Goal: Transaction & Acquisition: Purchase product/service

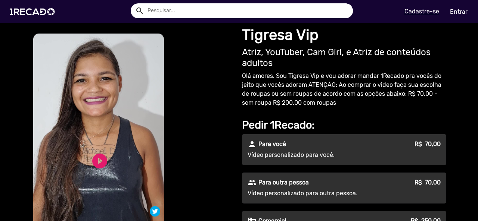
click at [307, 150] on div "person Para você R$ 70,00 Vídeo personalizado para você." at bounding box center [344, 149] width 204 height 31
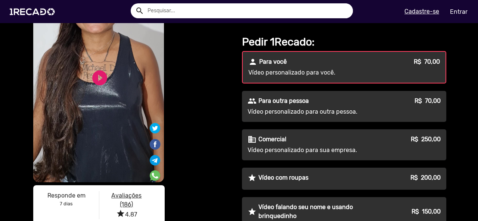
scroll to position [75, 0]
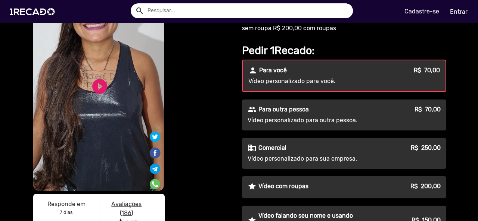
click at [375, 108] on div "people Para outra pessoa R$ 70,00" at bounding box center [343, 109] width 193 height 9
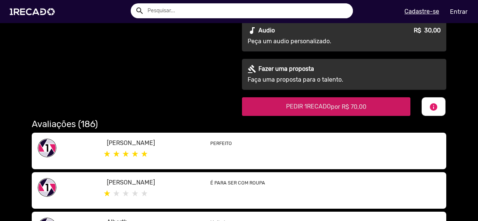
click at [350, 107] on span "por R$ 70,00" at bounding box center [348, 106] width 35 height 7
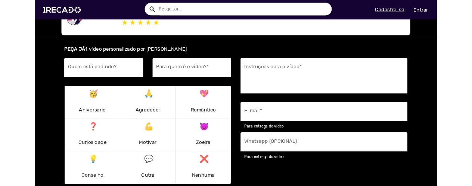
scroll to position [500, 0]
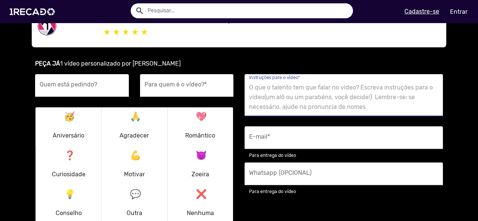
click at [288, 88] on textarea "Instruções para o vídeo *" at bounding box center [343, 97] width 189 height 31
click at [90, 84] on input "Quem está pedindo?" at bounding box center [82, 88] width 85 height 10
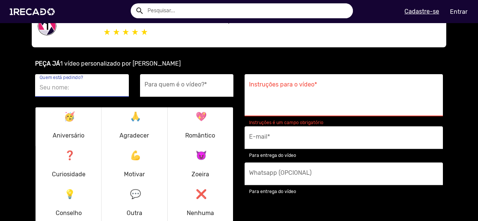
click at [89, 87] on input "Quem está pedindo?" at bounding box center [82, 88] width 85 height 10
type input "tropa dos dyzaralho"
click at [196, 93] on div "Para quem é o vídeo? *" at bounding box center [186, 85] width 85 height 23
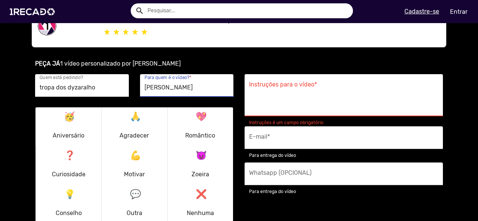
click at [169, 90] on input "lucas herique" at bounding box center [186, 88] width 85 height 10
click at [190, 88] on input "lucas herinque" at bounding box center [186, 88] width 85 height 10
drag, startPoint x: 178, startPoint y: 88, endPoint x: 159, endPoint y: 93, distance: 20.0
click at [159, 93] on div "lucas herinque Para quem é o vídeo? *" at bounding box center [186, 85] width 85 height 23
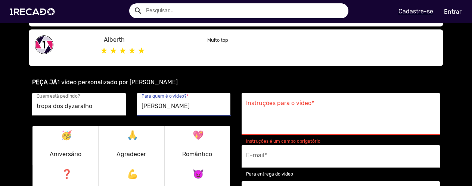
scroll to position [462, 0]
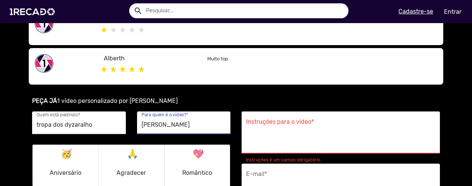
click at [189, 121] on input "lucas herinque" at bounding box center [183, 125] width 85 height 10
click at [189, 122] on input "lucas herinque" at bounding box center [183, 125] width 85 height 10
click at [157, 126] on input "lucas henrique" at bounding box center [183, 125] width 85 height 10
click at [189, 125] on input "lucas henrique" at bounding box center [183, 125] width 85 height 10
type input "lucas henrique pereira"
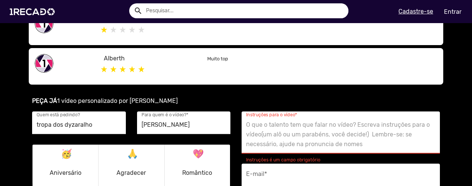
click at [276, 127] on textarea "Instruções para o vídeo *" at bounding box center [340, 134] width 189 height 31
click at [62, 162] on p "🥳 Aniversário" at bounding box center [66, 164] width 32 height 36
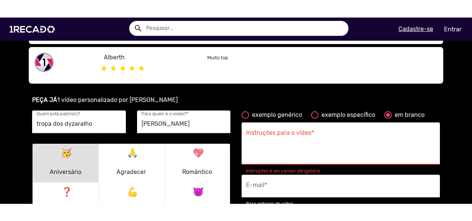
scroll to position [500, 0]
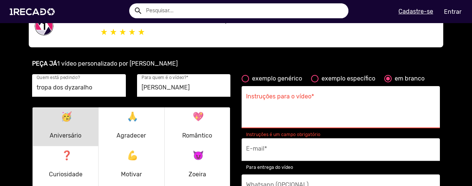
click at [307, 97] on textarea "Instruções para o vídeo *" at bounding box center [340, 109] width 189 height 31
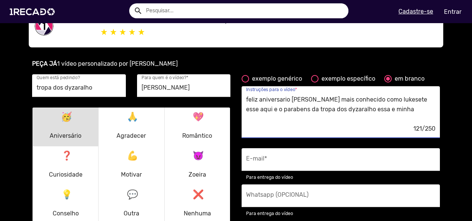
click at [413, 115] on textarea "feliz aniversario lucas henrique mais conhecido como lukesete esse aqui e o par…" at bounding box center [340, 109] width 189 height 31
paste textarea "homenagem"
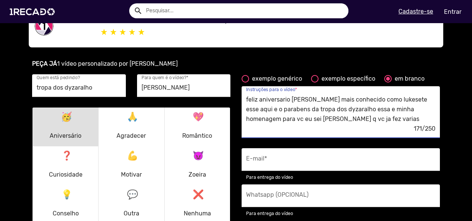
paste textarea "homenagem"
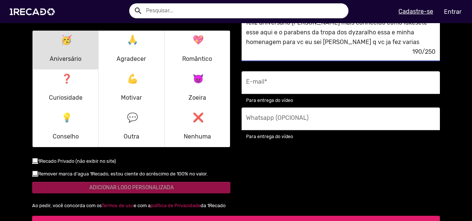
scroll to position [574, 0]
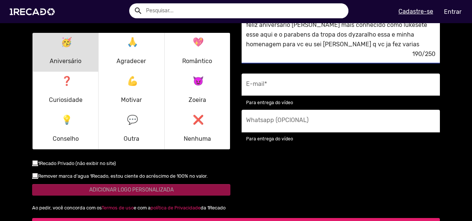
type textarea "feliz aniversario lucas henrique mais conhecido como lukesete esse aqui e o par…"
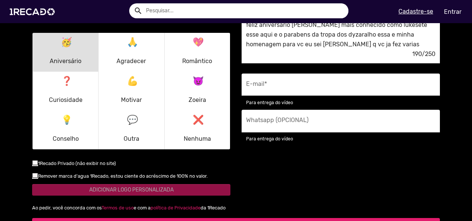
click at [283, 82] on div "E-mail *" at bounding box center [340, 85] width 189 height 23
type input "guiguikaua@gmail.com"
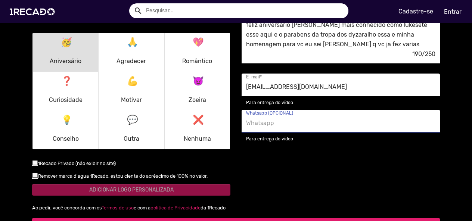
click at [294, 126] on input "Whatsapp (OPCIONAL)" at bounding box center [340, 123] width 189 height 10
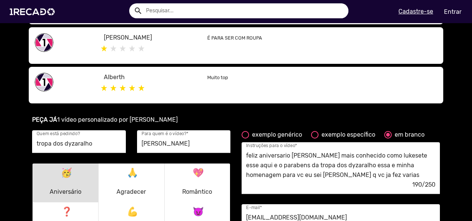
scroll to position [462, 0]
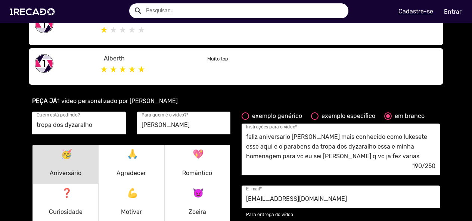
type input "(89)98128-1817"
drag, startPoint x: 246, startPoint y: 137, endPoint x: 346, endPoint y: 136, distance: 99.6
click at [346, 136] on div "feliz aniversario lucas henrique mais conhecido como lukesete esse aqui e o par…" at bounding box center [340, 149] width 198 height 52
drag, startPoint x: 242, startPoint y: 136, endPoint x: 372, endPoint y: 158, distance: 131.3
click at [372, 158] on div "feliz aniversario lucas henrique mais conhecido como lukesete esse aqui e o par…" at bounding box center [340, 149] width 198 height 52
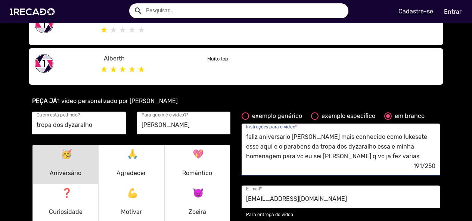
click at [430, 138] on textarea "feliz aniversario lucas henrique mais conhecido como lukesete esse aqui e o par…" at bounding box center [340, 146] width 189 height 31
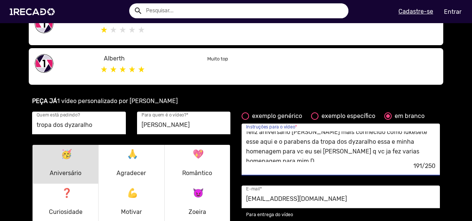
scroll to position [10, 0]
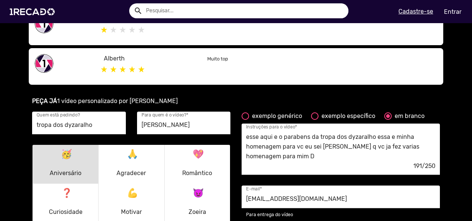
click at [293, 163] on div "191/250" at bounding box center [340, 166] width 189 height 10
click at [289, 156] on textarea "feliz aniversario lucas henrique mais conhecido como lukesete esse aqui e o par…" at bounding box center [340, 146] width 189 height 31
click at [317, 151] on textarea "feliz aniversario lucas henrique mais conhecido como lukesete esse aqui e o par…" at bounding box center [340, 146] width 189 height 31
click at [417, 149] on textarea "feliz aniversario lucas henrique mais conhecido como lukesete esse aqui e o par…" at bounding box center [340, 146] width 189 height 31
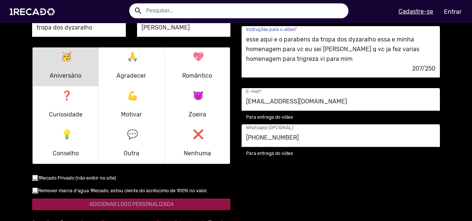
click at [320, 61] on textarea "feliz aniversario lucas henrique mais conhecido como lukesete esse aqui e o par…" at bounding box center [340, 49] width 189 height 31
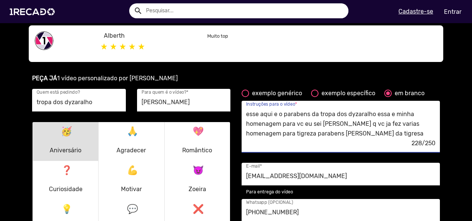
click at [275, 135] on textarea "feliz aniversario lucas henrique mais conhecido como lukesete esse aqui e o par…" at bounding box center [340, 124] width 189 height 31
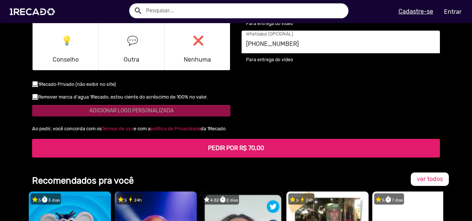
scroll to position [672, 0]
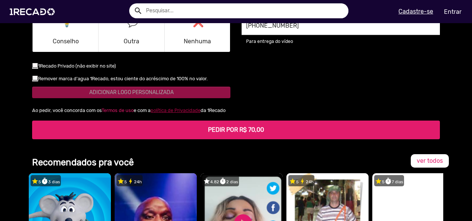
type textarea "feliz aniversario lucas henrique mais conhecido como lukesete esse aqui e o par…"
click at [260, 129] on b "PEDIR POR R$ 70,00" at bounding box center [236, 129] width 56 height 7
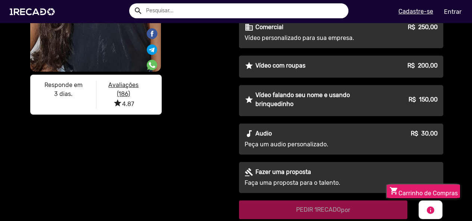
scroll to position [290, 0]
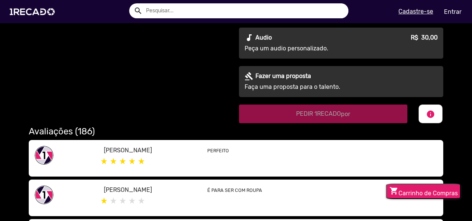
click at [429, 186] on button "shopping_cart Carrinho de Compras" at bounding box center [423, 191] width 75 height 15
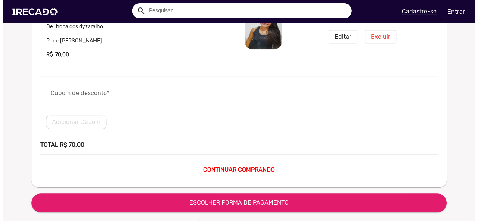
scroll to position [37, 0]
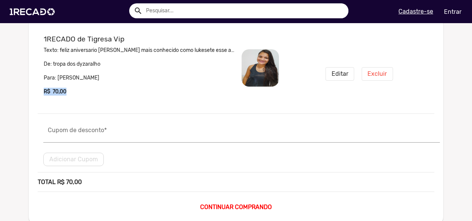
drag, startPoint x: 72, startPoint y: 90, endPoint x: 43, endPoint y: 91, distance: 29.1
click at [44, 91] on p "R$ 70,00" at bounding box center [140, 92] width 192 height 8
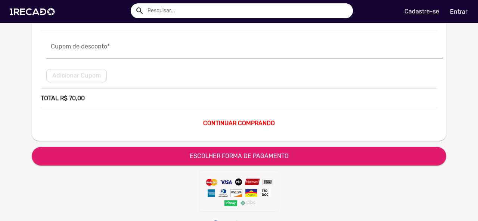
scroll to position [119, 0]
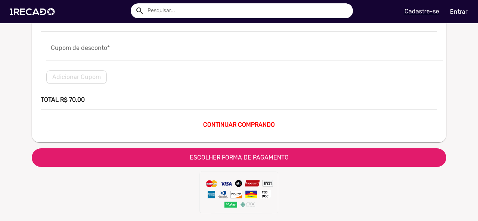
click at [253, 156] on span "ESCOLHER FORMA DE PAGAMENTO" at bounding box center [239, 157] width 99 height 7
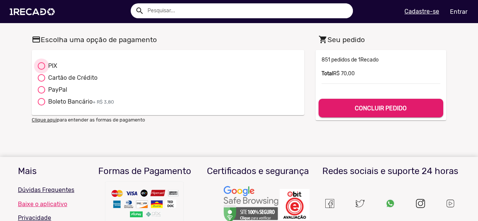
click at [40, 66] on div at bounding box center [41, 65] width 7 height 7
click at [41, 70] on input "PIX" at bounding box center [41, 70] width 0 height 0
radio input "true"
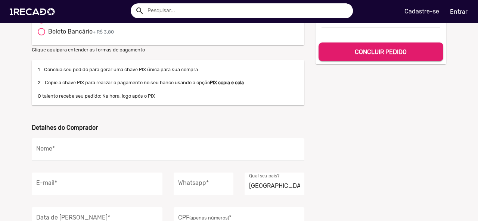
scroll to position [75, 0]
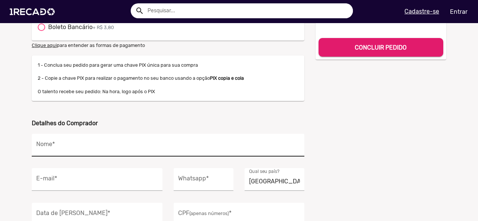
drag, startPoint x: 179, startPoint y: 163, endPoint x: 179, endPoint y: 156, distance: 7.9
click at [179, 157] on span "Detalhes do Comprador Nome * E-mail * Whatsapp * Brasil Qual seu país? Data de …" at bounding box center [168, 178] width 272 height 119
click at [177, 139] on div "Nome *" at bounding box center [167, 145] width 263 height 23
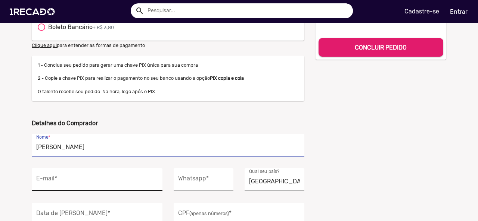
type input "guilherme kaua paes dos santos"
click at [129, 179] on input "E-mail *" at bounding box center [97, 182] width 122 height 10
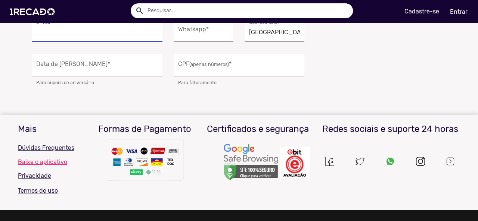
type input "guiguikaua@gmail.com"
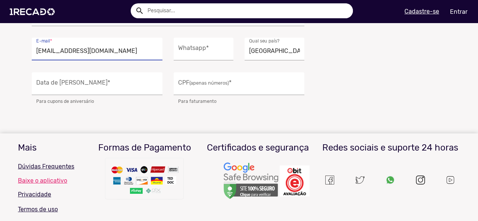
scroll to position [187, 0]
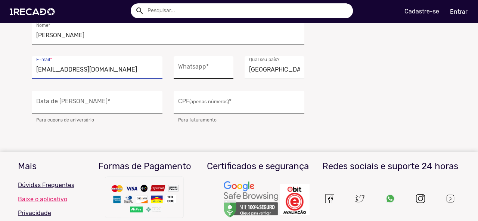
click at [198, 64] on div "Whatsapp *" at bounding box center [203, 67] width 51 height 23
type input "(89)98128-1817"
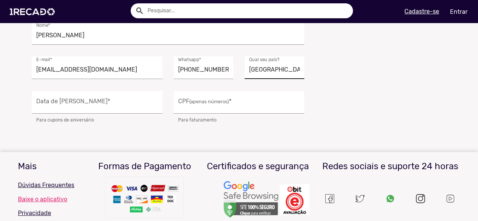
click at [263, 64] on div "Brasil Qual seu país?" at bounding box center [274, 67] width 51 height 23
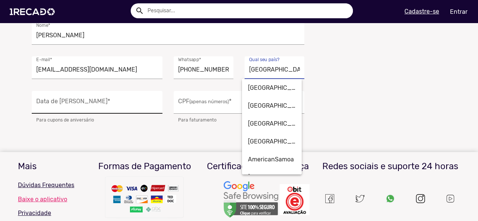
click at [102, 97] on div "Data de Nascimento *" at bounding box center [97, 102] width 122 height 23
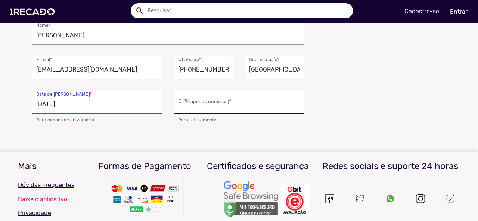
type input "26/02/2003"
click at [216, 106] on input "CPF (apenas números) *" at bounding box center [239, 105] width 122 height 10
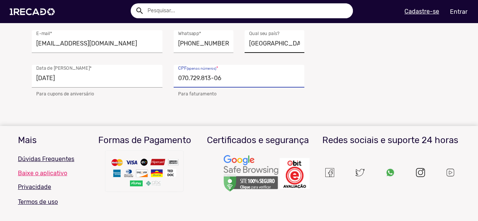
scroll to position [86, 0]
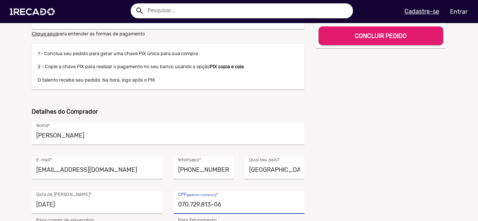
type input "070.729.813-06"
click at [365, 35] on b "CONCLUIR PEDIDO" at bounding box center [380, 35] width 52 height 7
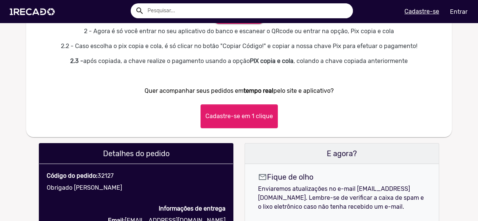
scroll to position [373, 0]
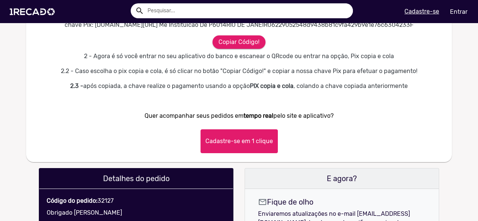
click at [239, 153] on button "Cadastre-se em 1 clique" at bounding box center [238, 141] width 77 height 24
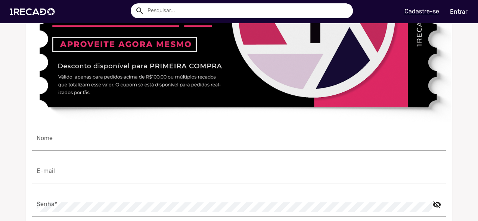
scroll to position [709, 0]
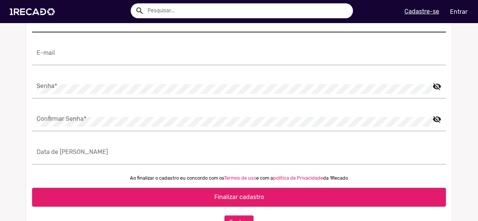
click at [85, 32] on div "Nome" at bounding box center [239, 21] width 404 height 23
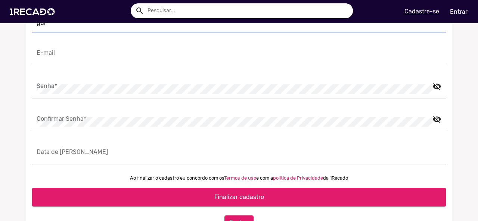
type input "[PERSON_NAME]"
type input "guiguikaua@gmail.com"
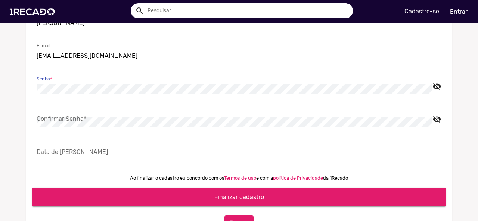
click at [437, 88] on mat-icon "visibility_off" at bounding box center [436, 83] width 9 height 9
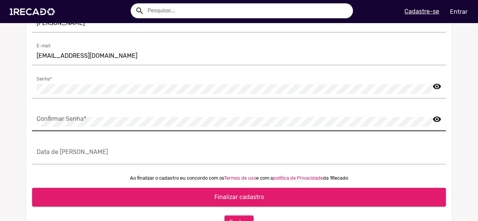
click at [438, 131] on div "Confirmar Senha * visibility" at bounding box center [238, 120] width 413 height 23
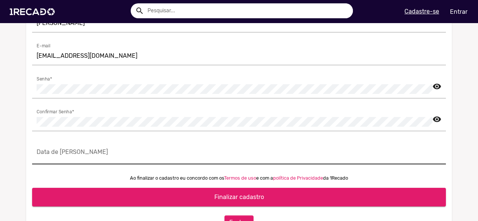
drag, startPoint x: 242, startPoint y: 162, endPoint x: 240, endPoint y: 166, distance: 5.5
click at [242, 162] on div "Data de Nascimento" at bounding box center [239, 153] width 404 height 23
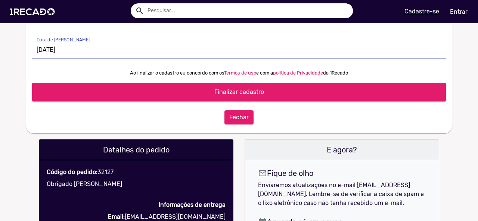
scroll to position [821, 0]
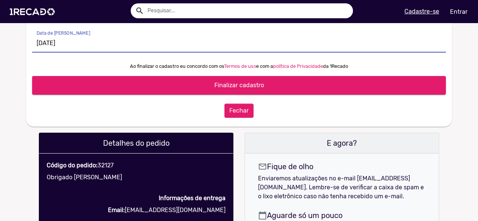
type input "26/02/2003"
click at [229, 95] on button "Finalizar cadastro" at bounding box center [238, 85] width 413 height 19
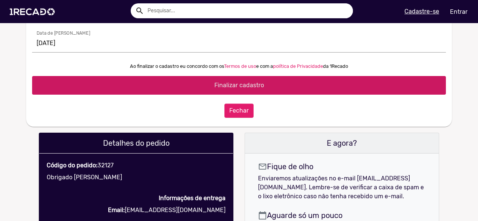
click at [235, 89] on span "Finalizar cadastro" at bounding box center [239, 85] width 50 height 7
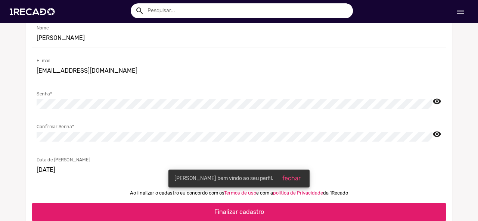
scroll to position [672, 0]
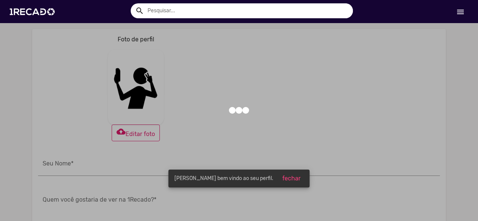
click at [462, 12] on mat-icon "menu" at bounding box center [460, 11] width 9 height 9
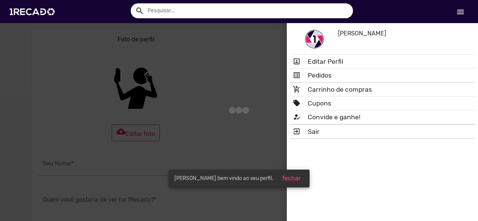
type input "[PERSON_NAME]"
type input "https://facebook.com/"
type input "https://twitter.com/"
type input "https://instagram.com/"
type input "https://youtube.com/"
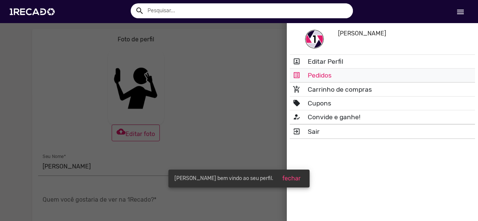
click at [353, 76] on link "list_alt Pedidos" at bounding box center [382, 75] width 185 height 13
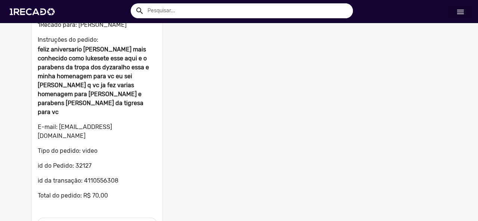
scroll to position [62, 0]
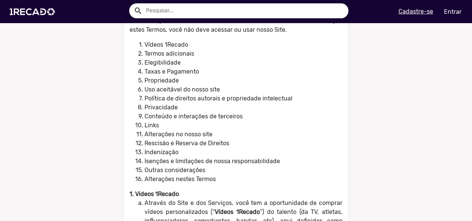
scroll to position [224, 0]
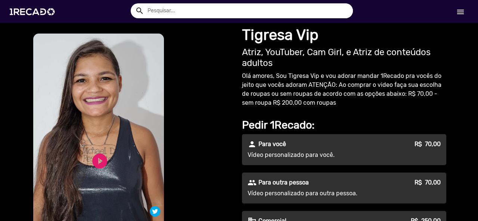
click at [465, 11] on link "menu" at bounding box center [460, 11] width 24 height 13
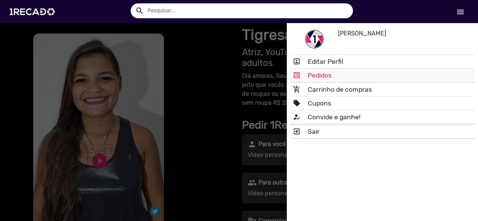
click at [354, 79] on link "list_alt Pedidos" at bounding box center [382, 75] width 185 height 13
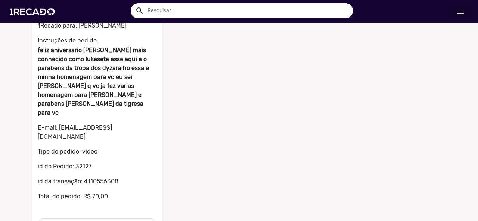
scroll to position [100, 0]
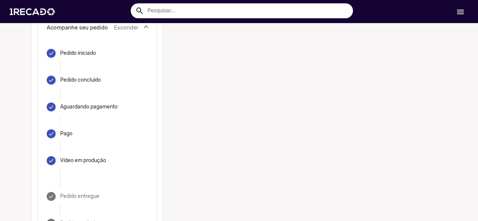
scroll to position [309, 0]
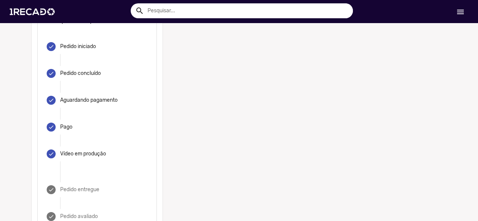
click at [84, 141] on mat-step-header "done Vídeo em produção" at bounding box center [97, 154] width 101 height 27
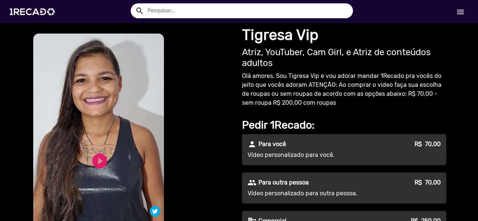
click at [95, 139] on video "S1RECADO vídeos dedicados para fãs e empresas" at bounding box center [98, 150] width 131 height 232
click at [97, 164] on link "play_circle_filled" at bounding box center [100, 161] width 18 height 18
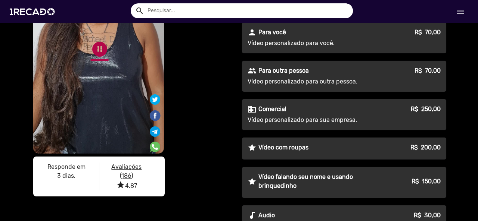
scroll to position [37, 0]
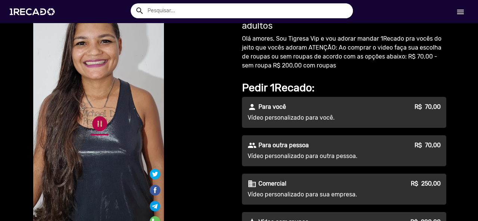
click at [94, 132] on link "pause_circle" at bounding box center [100, 124] width 18 height 18
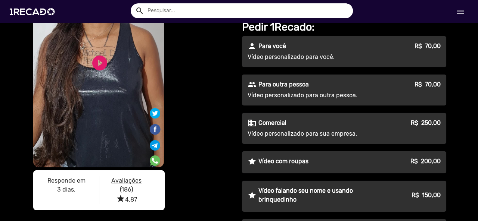
scroll to position [112, 0]
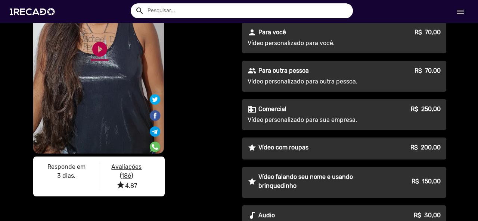
click at [102, 50] on link "play_circle_filled" at bounding box center [100, 49] width 18 height 18
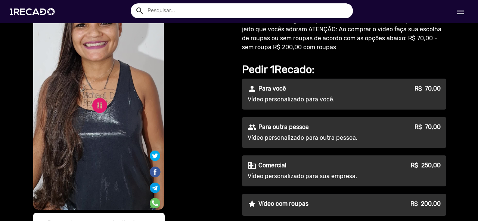
scroll to position [37, 0]
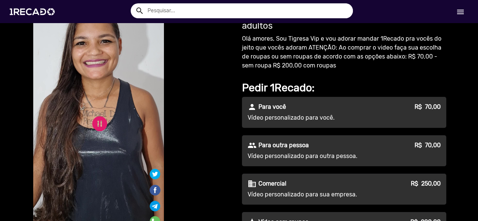
drag, startPoint x: 92, startPoint y: 122, endPoint x: 107, endPoint y: 121, distance: 14.6
click at [92, 122] on link "pause_circle" at bounding box center [100, 124] width 18 height 18
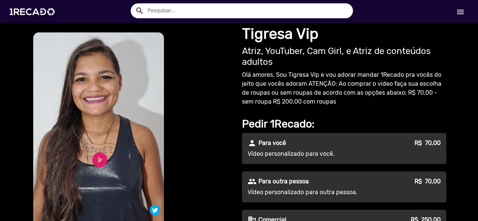
scroll to position [0, 0]
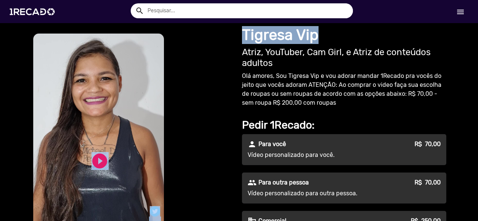
drag, startPoint x: 272, startPoint y: 34, endPoint x: 312, endPoint y: 35, distance: 39.2
click at [357, 35] on div "S1RECADO vídeos dedicados para fãs e empresas S1RECADO vídeos dedicados para fã…" at bounding box center [238, 218] width 425 height 390
copy div "play_circle_filled play_circle_filled Responde em 3 dias. Avaliações (186) star…"
click at [287, 29] on h1 "Tigresa Vip" at bounding box center [344, 35] width 204 height 18
copy div "play_circle_filled play_circle_filled Responde em 3 dias. Avaliações (186) star…"
